Goal: Find specific page/section: Find specific page/section

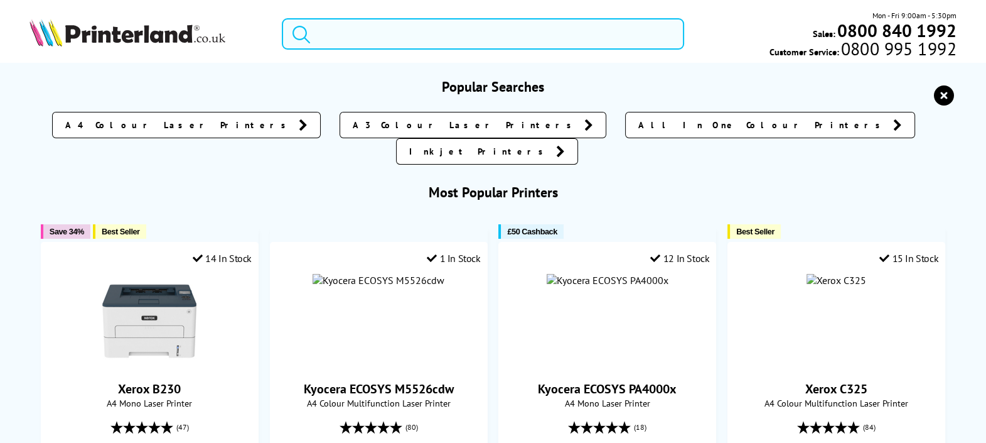
click at [365, 35] on input "search" at bounding box center [483, 33] width 402 height 31
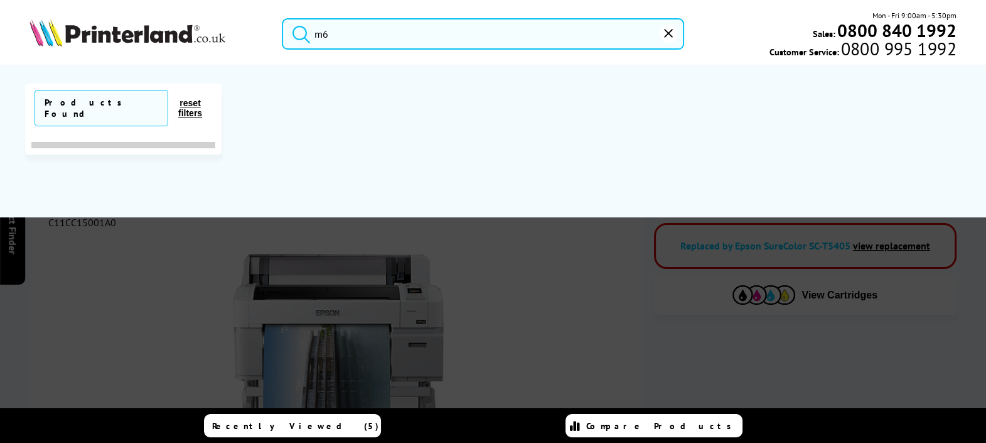
click at [572, 45] on input "m6" at bounding box center [483, 33] width 402 height 31
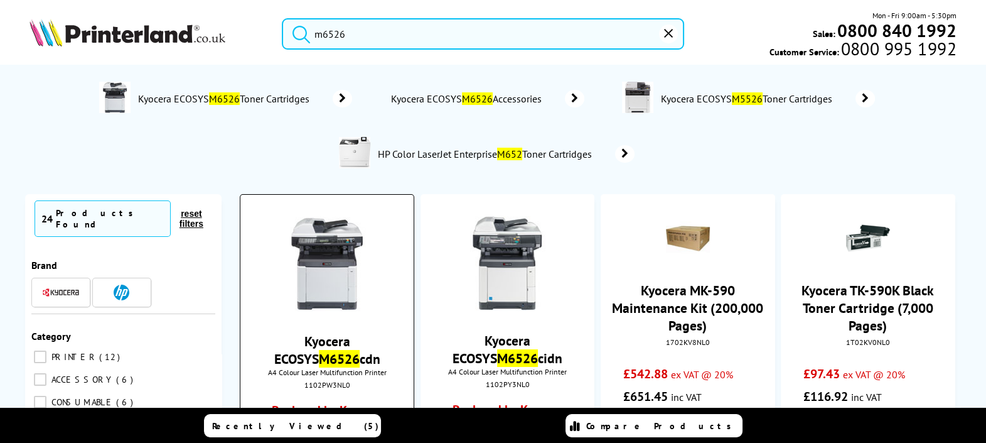
type input "m6526"
click at [331, 402] on link "Replaced by Kyocera ECOSYS MA3500cifx" at bounding box center [327, 421] width 129 height 39
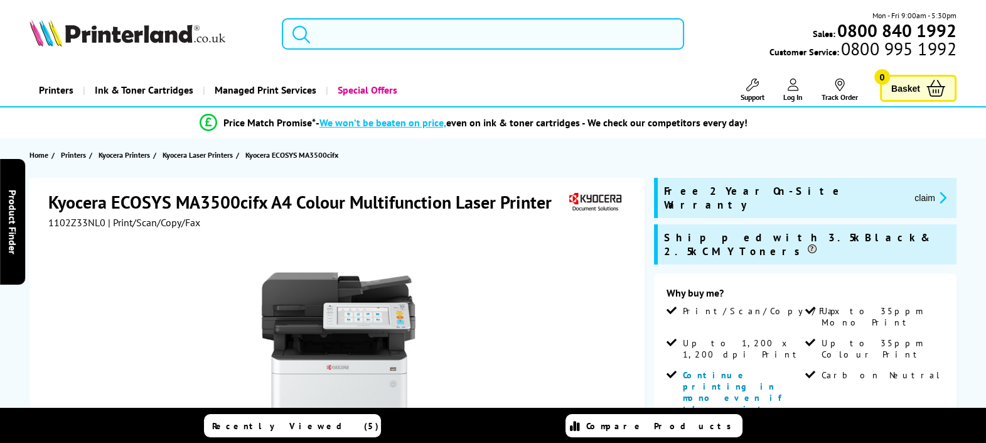
click at [362, 31] on input "search" at bounding box center [483, 33] width 402 height 31
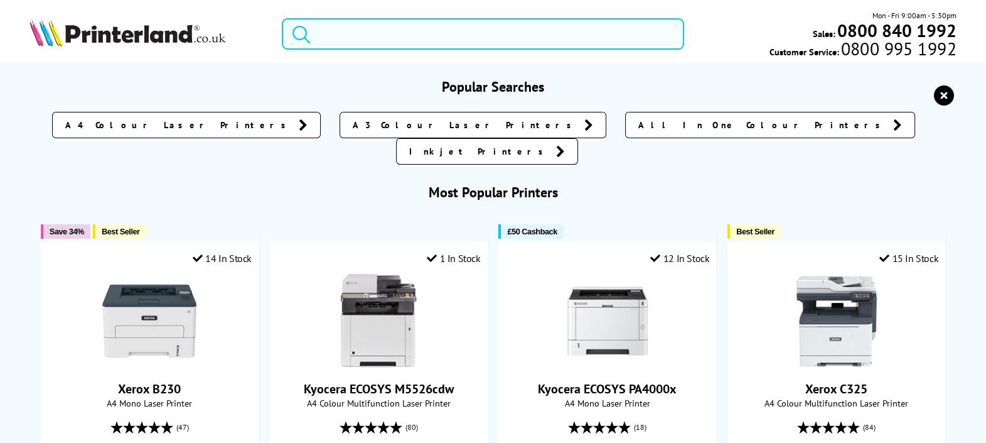
paste input "110C3G3NL0"
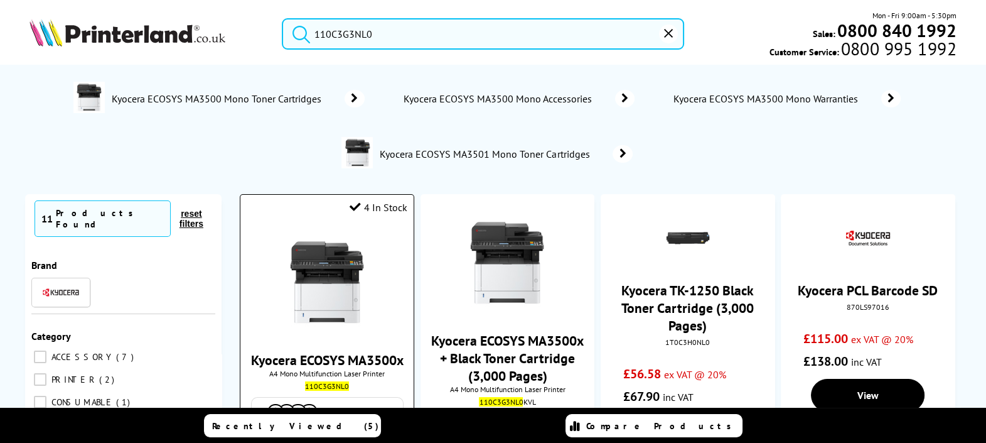
type input "110C3G3NL0"
click at [352, 358] on link "Kyocera ECOSYS MA3500x" at bounding box center [327, 360] width 153 height 18
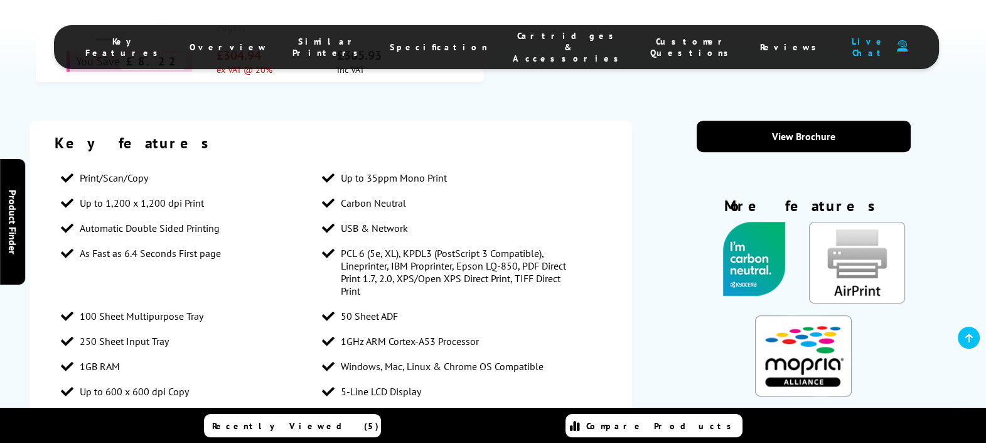
scroll to position [804, 0]
